Goal: Task Accomplishment & Management: Manage account settings

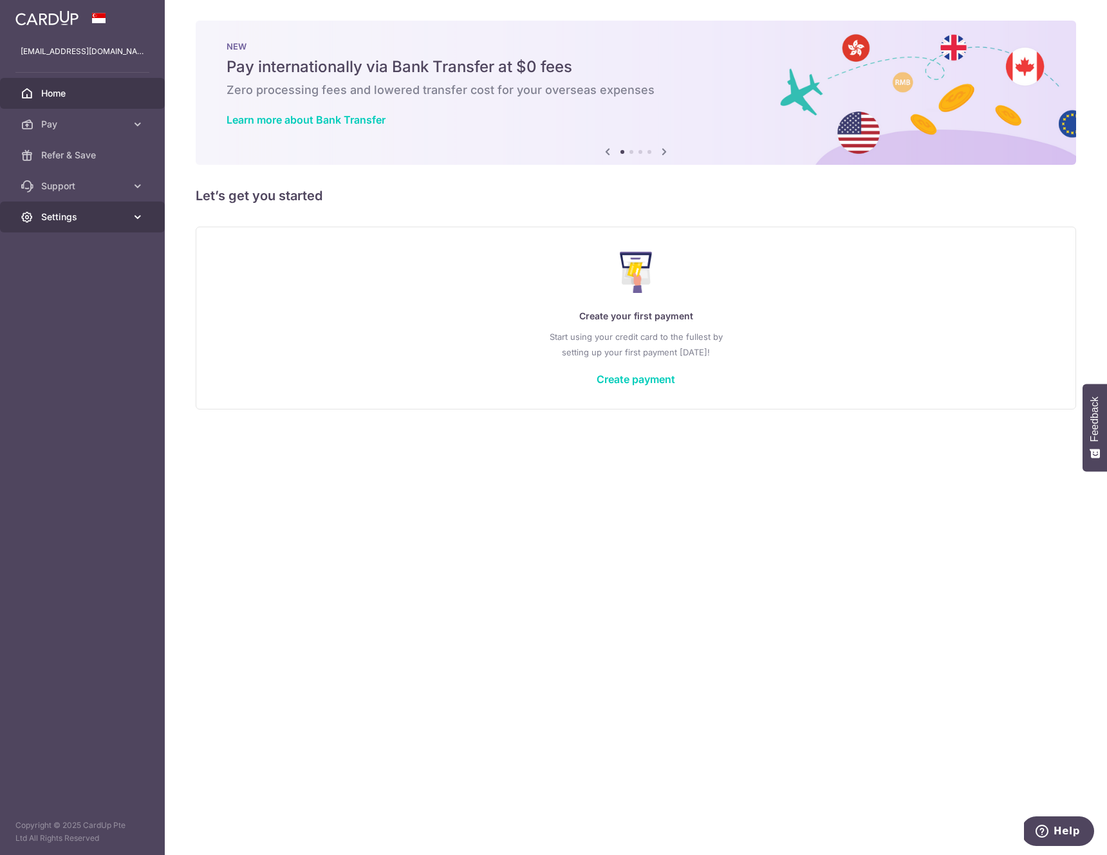
click at [126, 222] on link "Settings" at bounding box center [82, 216] width 165 height 31
click at [93, 275] on span "Logout" at bounding box center [83, 278] width 85 height 13
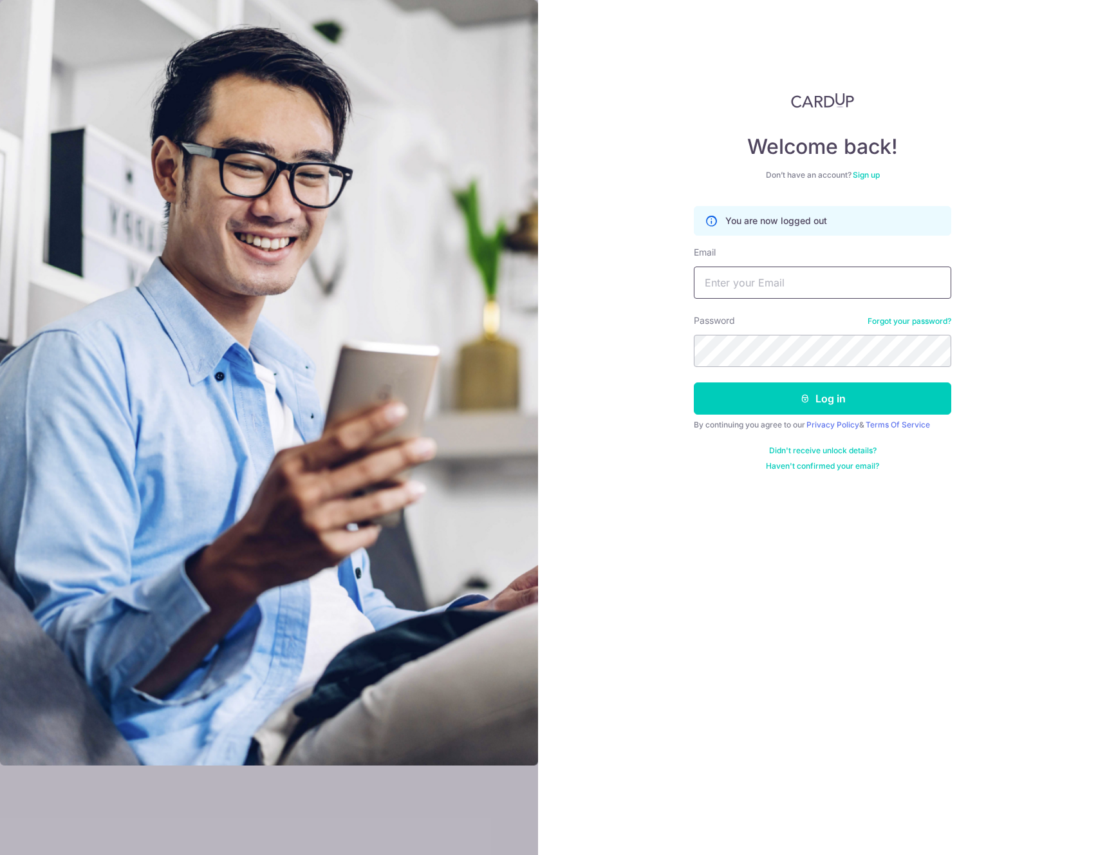
click at [837, 286] on input "Email" at bounding box center [822, 282] width 257 height 32
type input "[EMAIL_ADDRESS][DOMAIN_NAME]"
click at [694, 382] on button "Log in" at bounding box center [822, 398] width 257 height 32
